Goal: Find contact information: Find contact information

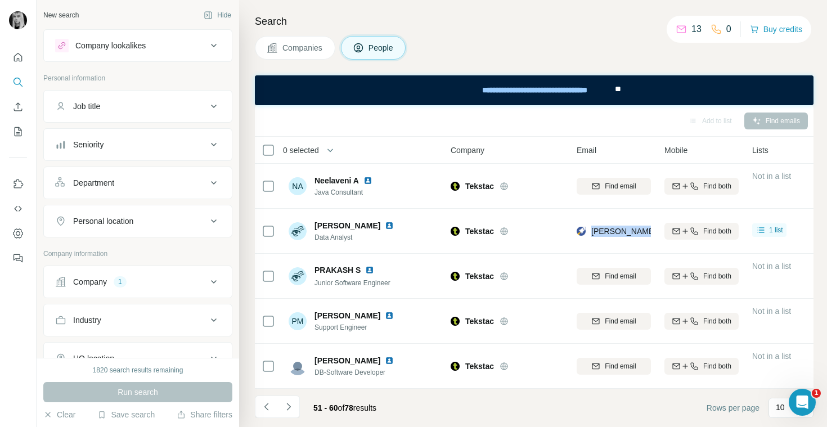
click at [169, 113] on button "Job title" at bounding box center [138, 106] width 188 height 27
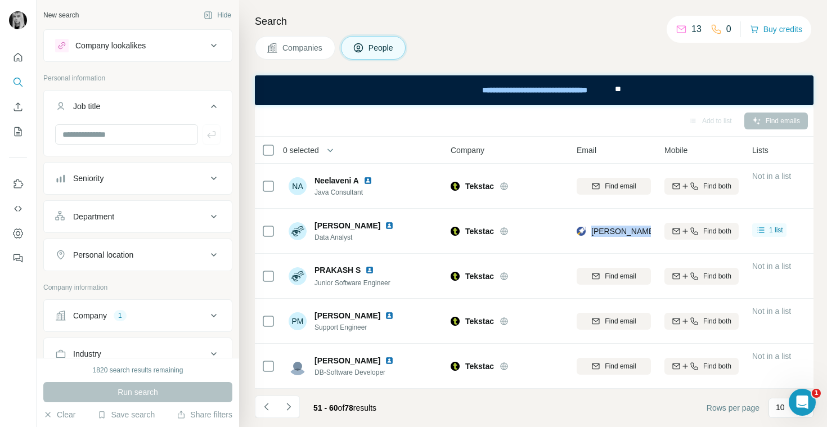
click at [128, 323] on button "Company 1" at bounding box center [138, 315] width 188 height 27
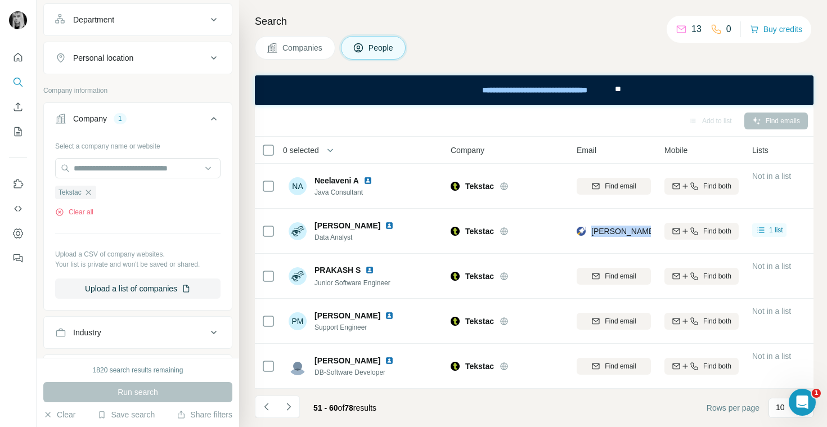
scroll to position [196, 0]
click at [95, 191] on div "Tekstac" at bounding box center [75, 194] width 41 height 14
click at [91, 191] on icon "button" at bounding box center [88, 193] width 5 height 5
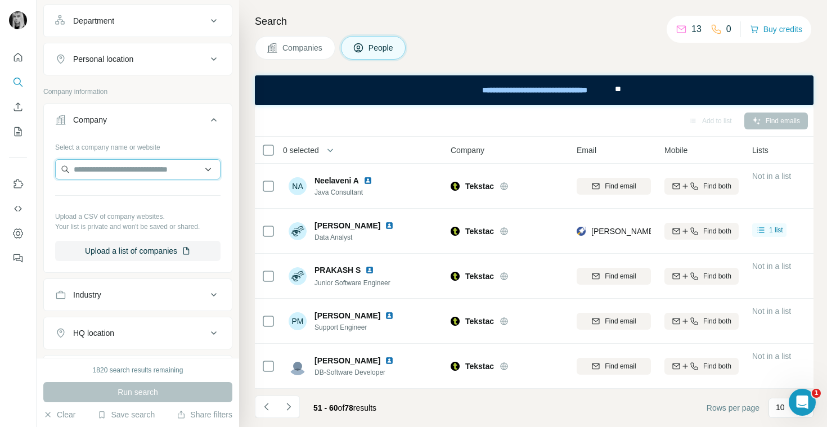
click at [101, 168] on input "text" at bounding box center [137, 169] width 165 height 20
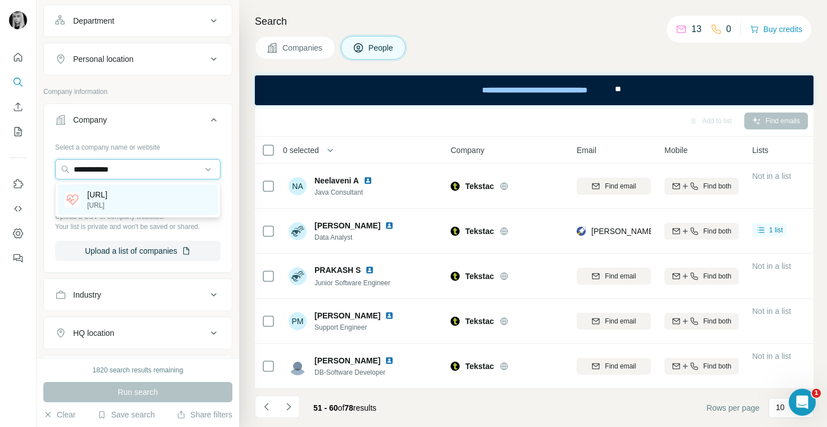
type input "**********"
click at [95, 196] on p "[URL]" at bounding box center [97, 194] width 20 height 11
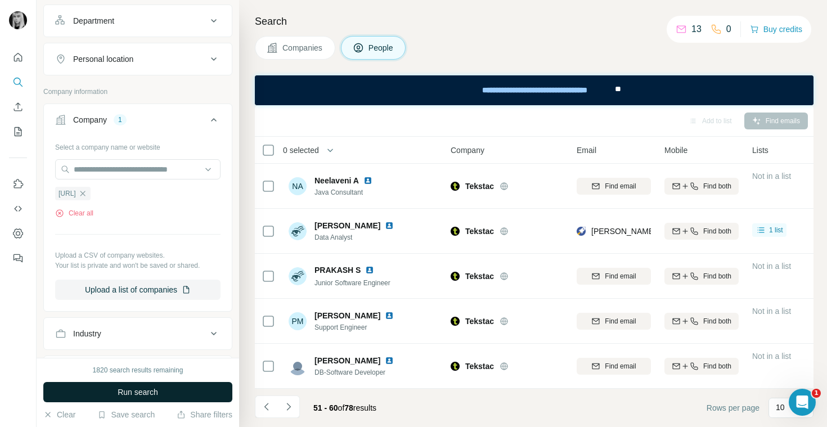
click at [128, 393] on span "Run search" at bounding box center [138, 392] width 41 height 11
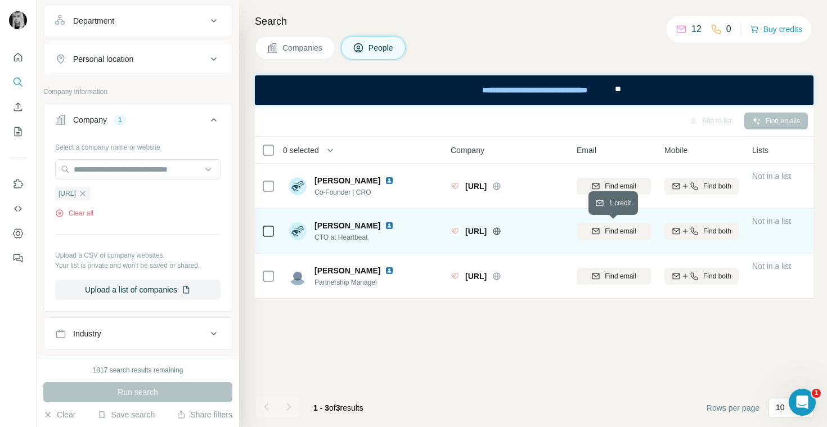
click at [617, 233] on span "Find email" at bounding box center [620, 231] width 31 height 10
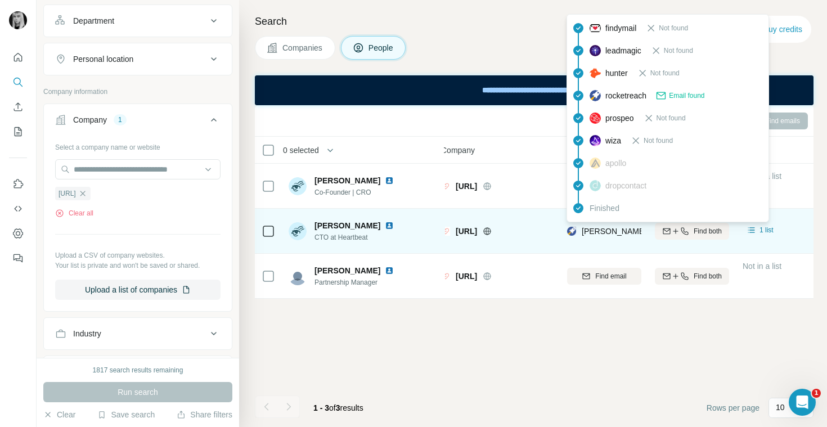
scroll to position [0, 11]
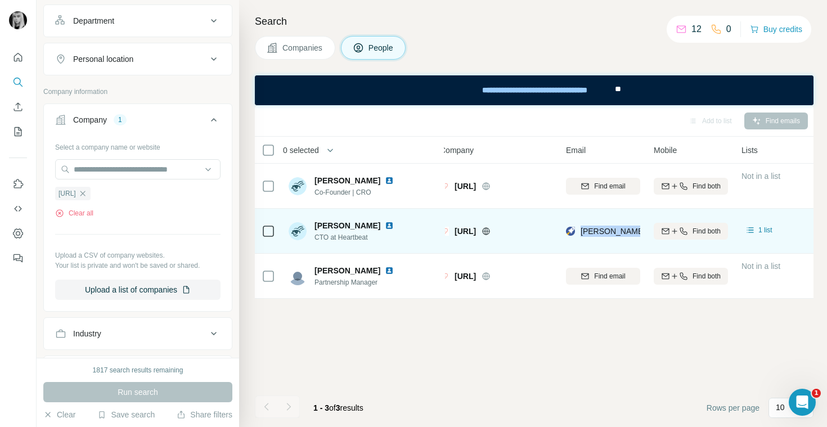
drag, startPoint x: 583, startPoint y: 234, endPoint x: 648, endPoint y: 238, distance: 65.4
click at [0, 0] on tr "[PERSON_NAME] CTO at Heartbeat [URL] [PERSON_NAME][EMAIL_ADDRESS][DOMAIN_NAME] …" at bounding box center [0, 0] width 0 height 0
